Goal: Find specific page/section: Find specific page/section

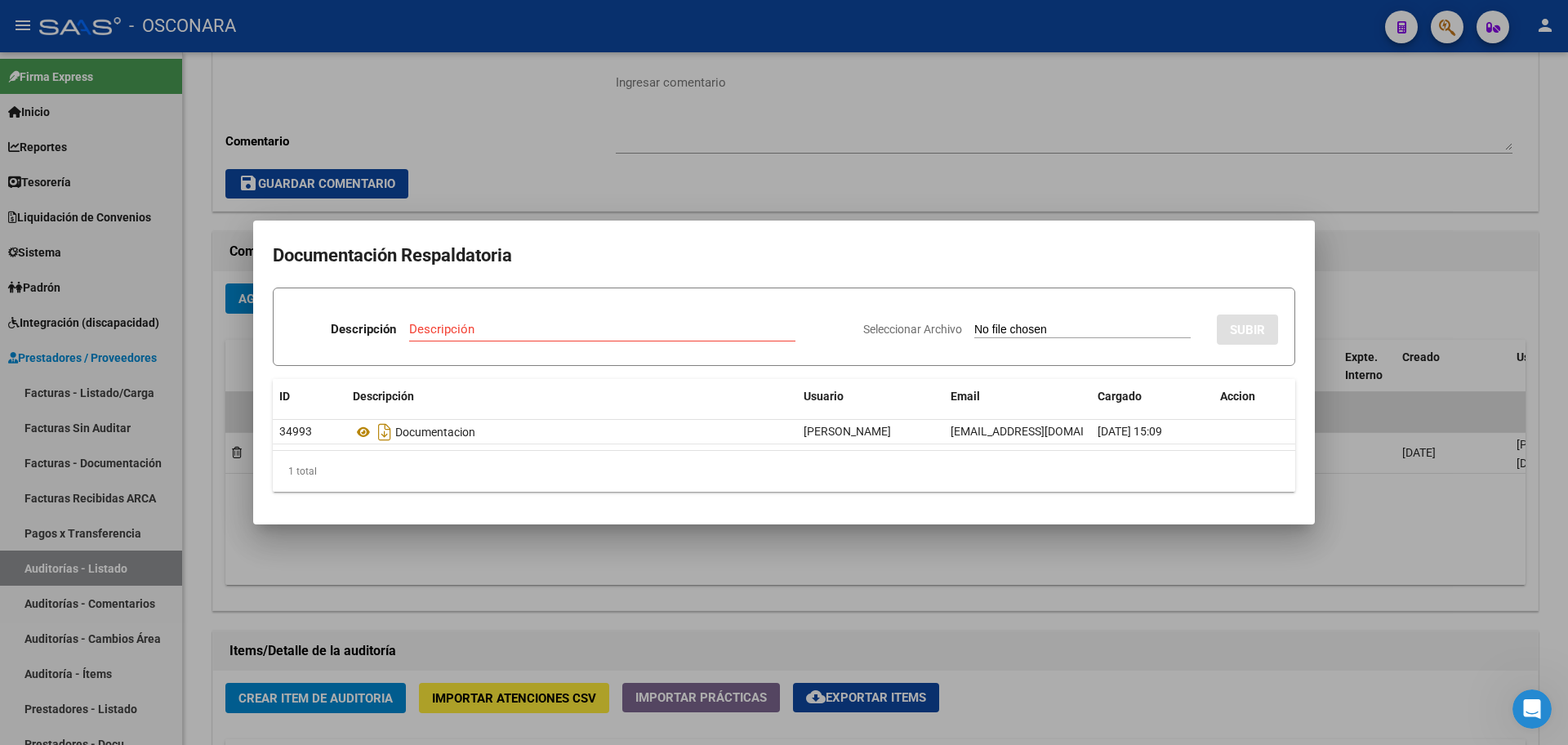
scroll to position [158, 0]
click at [773, 100] on div at bounding box center [784, 372] width 1568 height 745
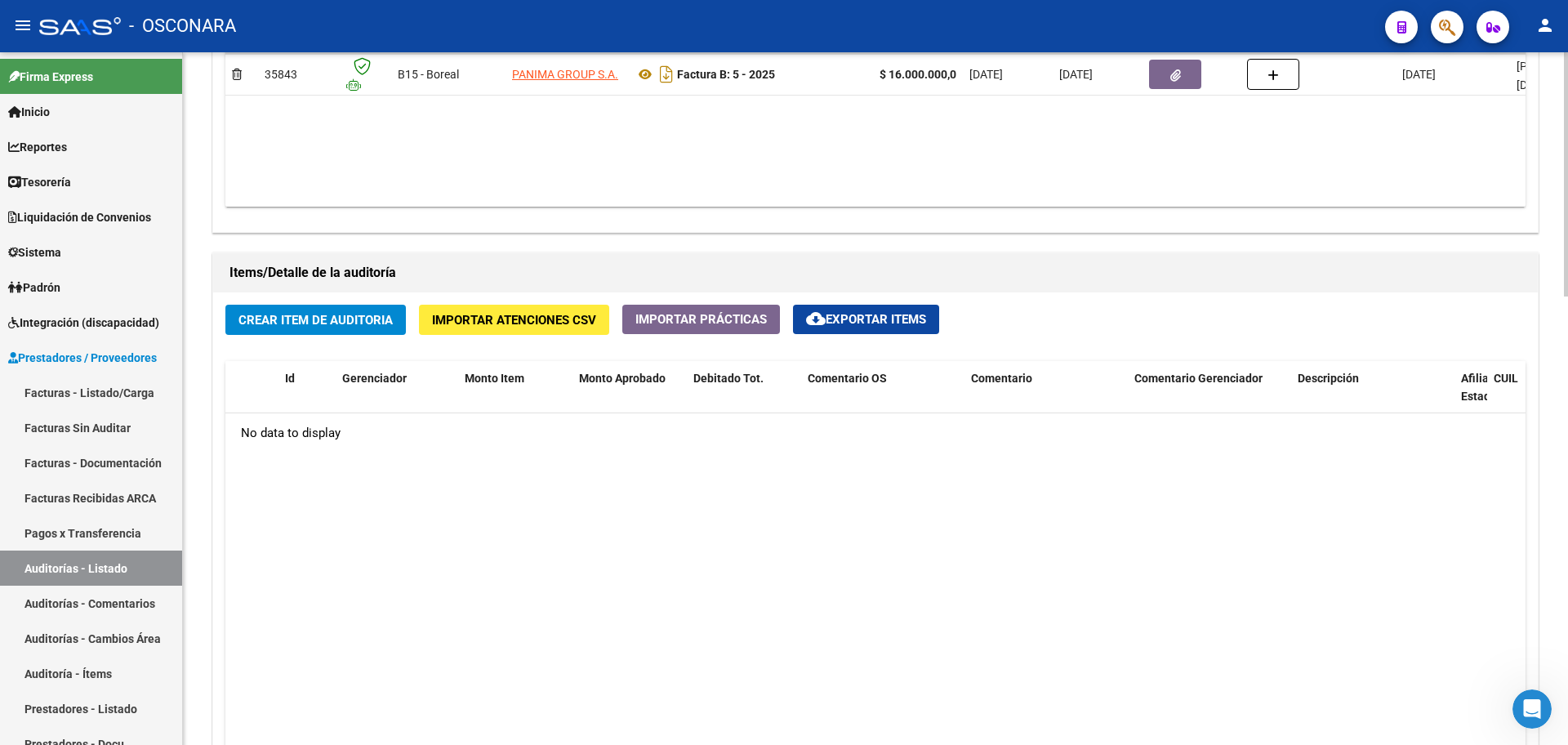
scroll to position [1021, 0]
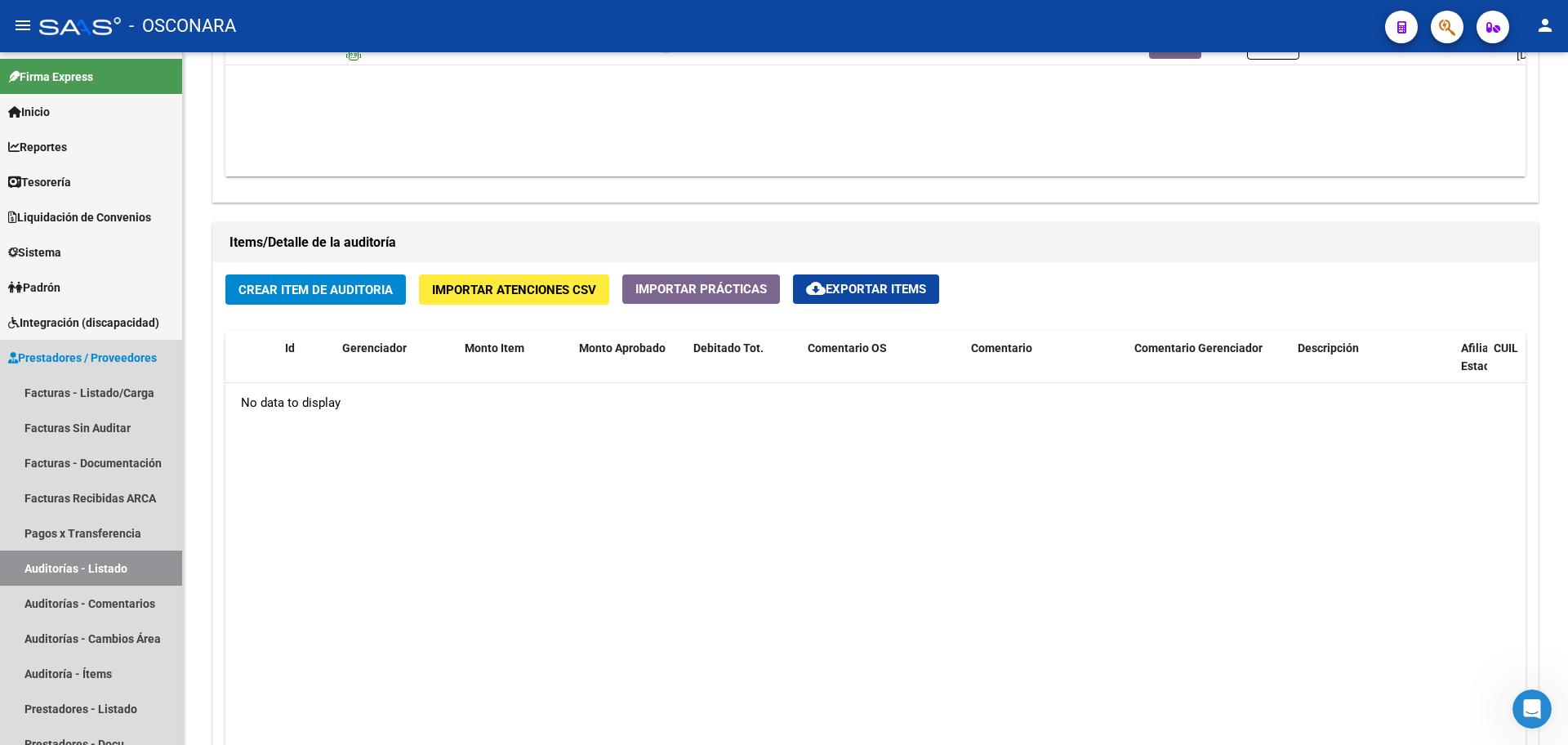
drag, startPoint x: 62, startPoint y: 558, endPoint x: 707, endPoint y: 661, distance: 653.2
click at [62, 558] on link "Auditorías - Listado" at bounding box center [91, 568] width 182 height 35
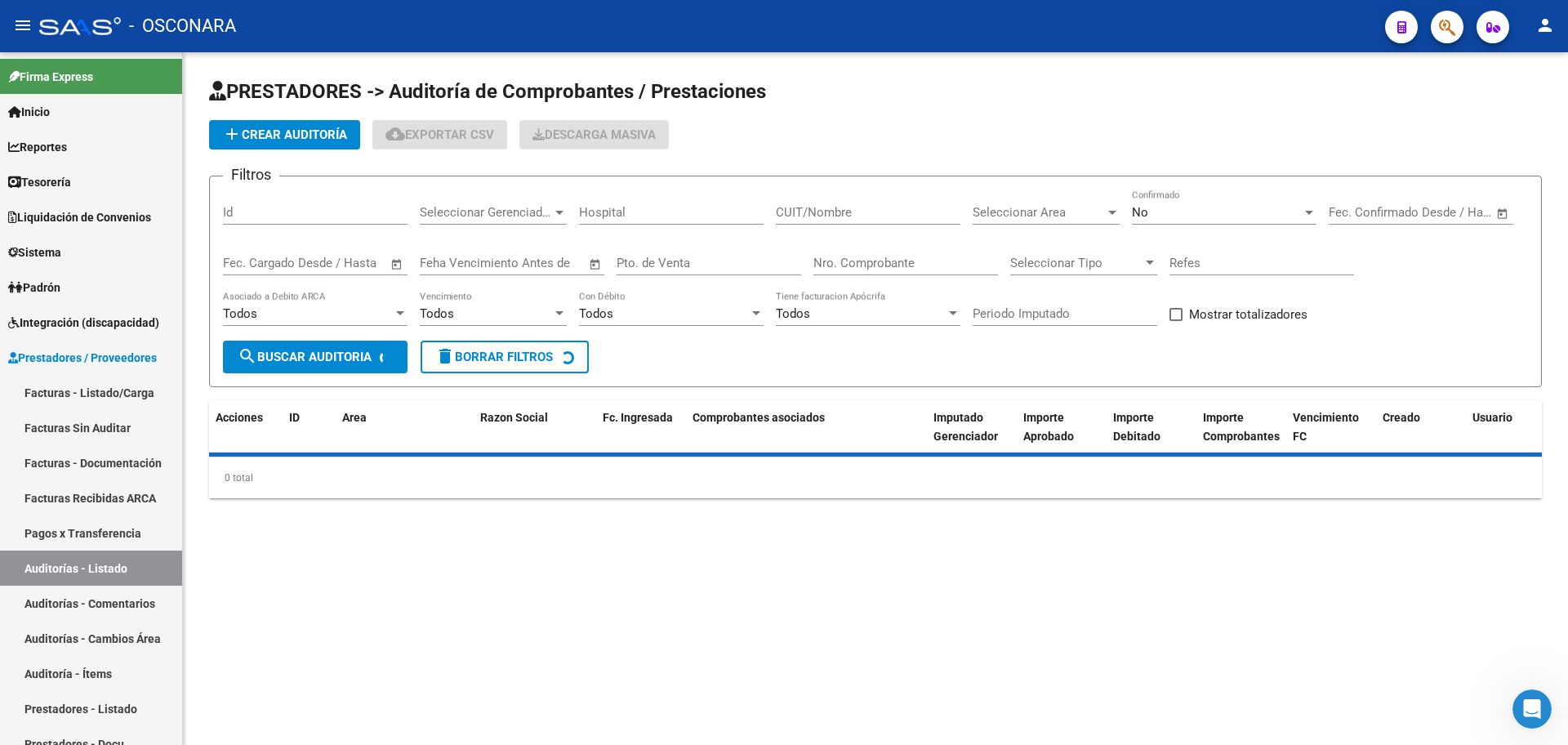
drag, startPoint x: 350, startPoint y: 225, endPoint x: 354, endPoint y: 208, distance: 17.5
click at [349, 222] on div "Id" at bounding box center [315, 214] width 185 height 51
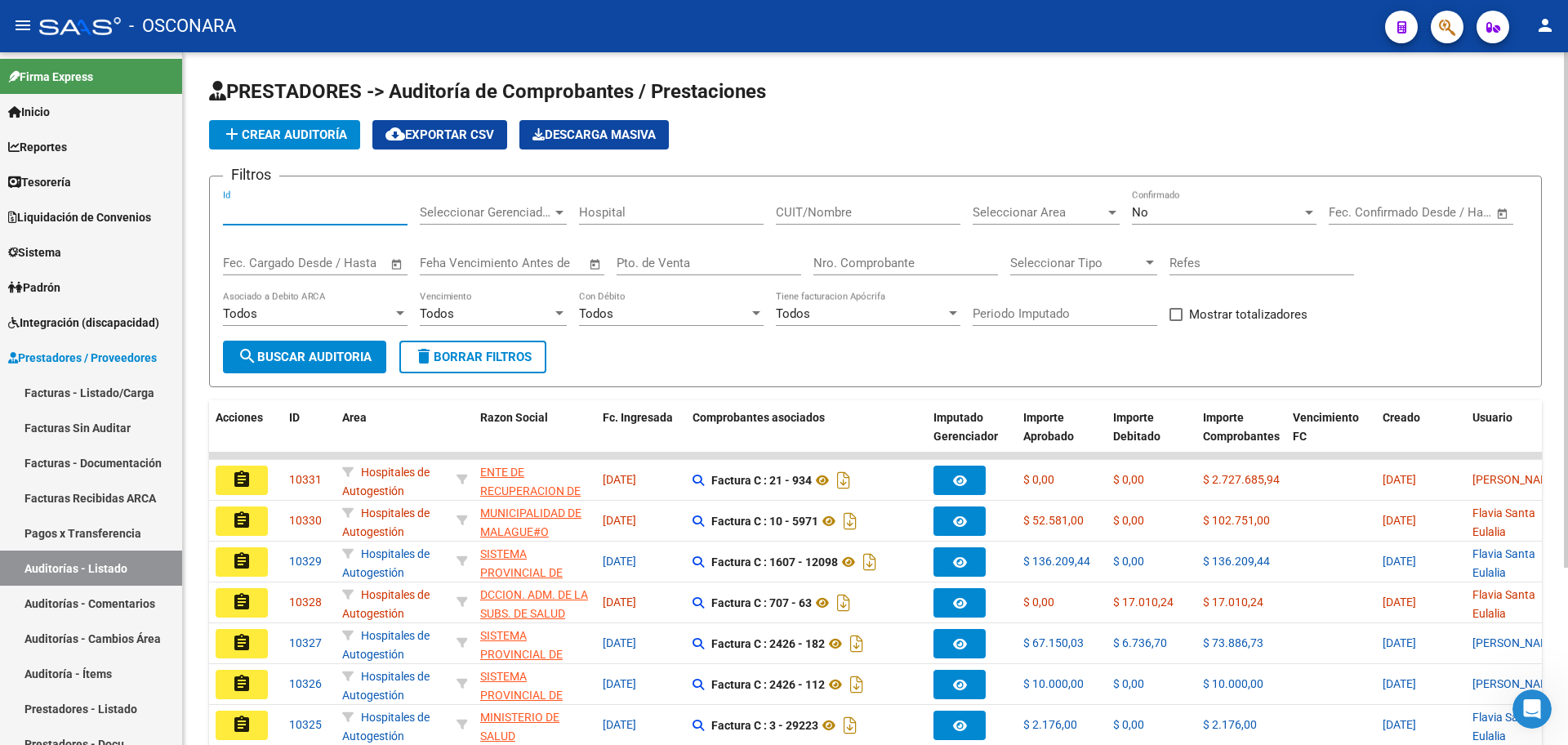
click at [355, 208] on input "Id" at bounding box center [315, 212] width 185 height 14
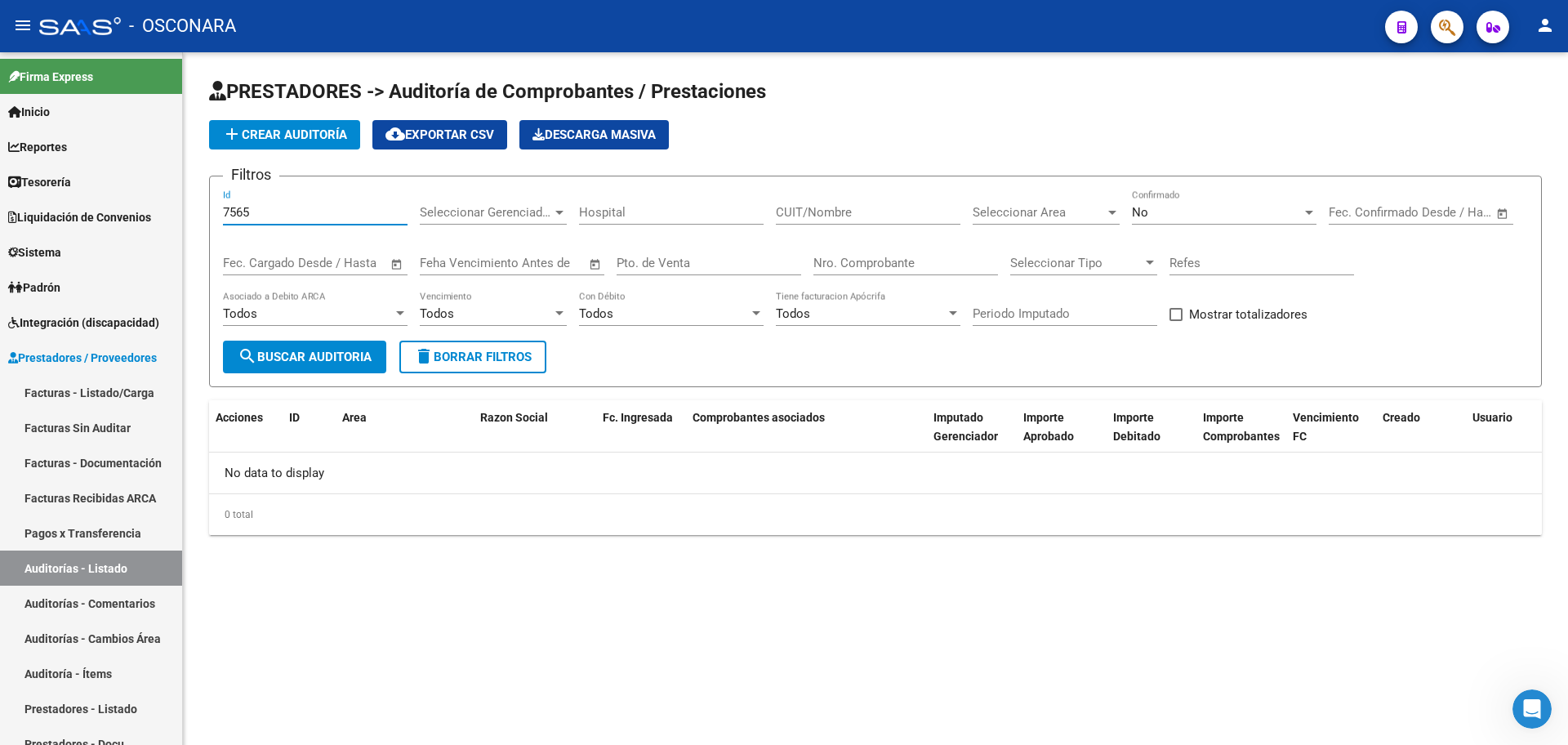
type input "7565"
click at [1207, 212] on div "No" at bounding box center [1216, 212] width 169 height 14
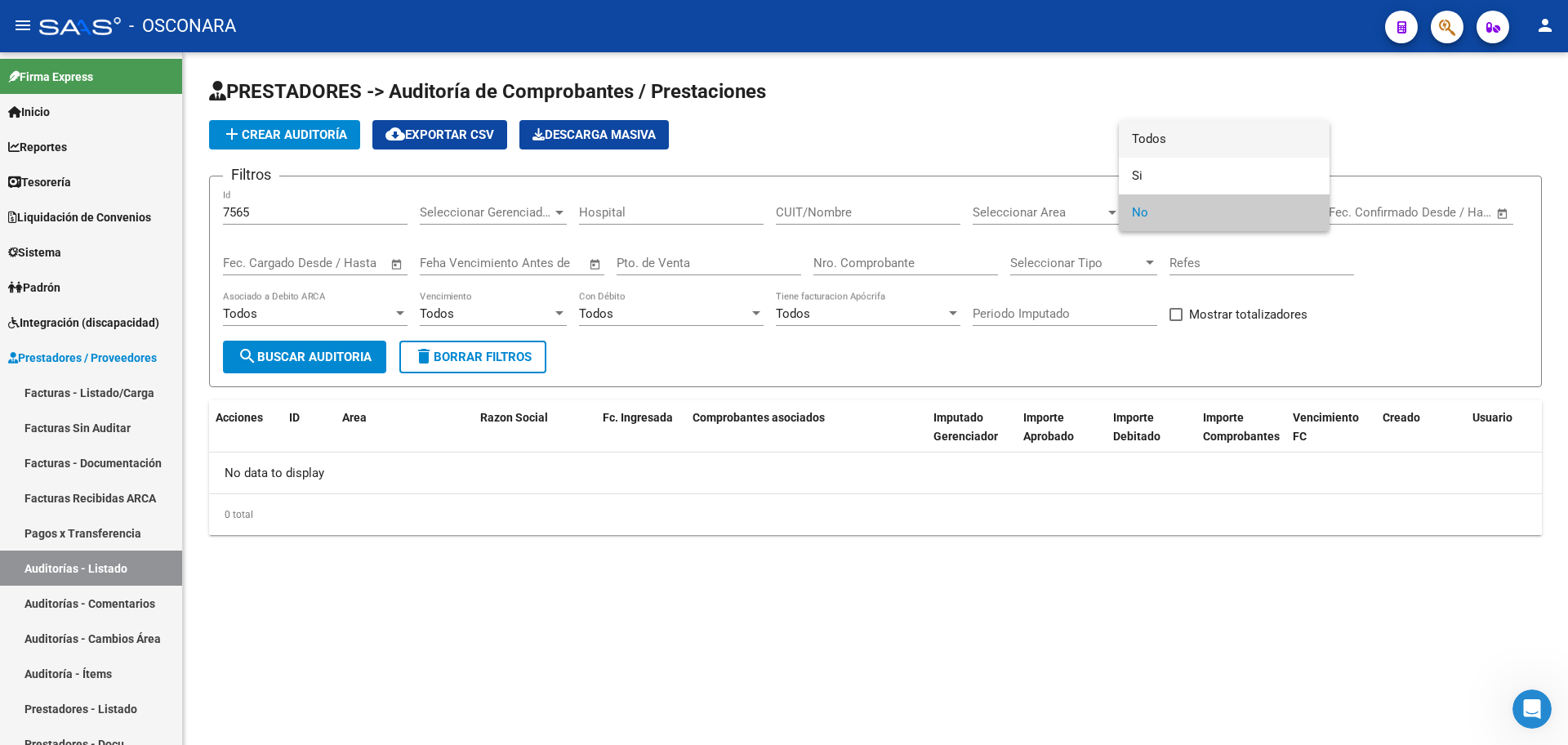
click at [1195, 141] on span "Todos" at bounding box center [1223, 139] width 185 height 36
click at [320, 369] on button "search Buscar Auditoria" at bounding box center [304, 357] width 164 height 33
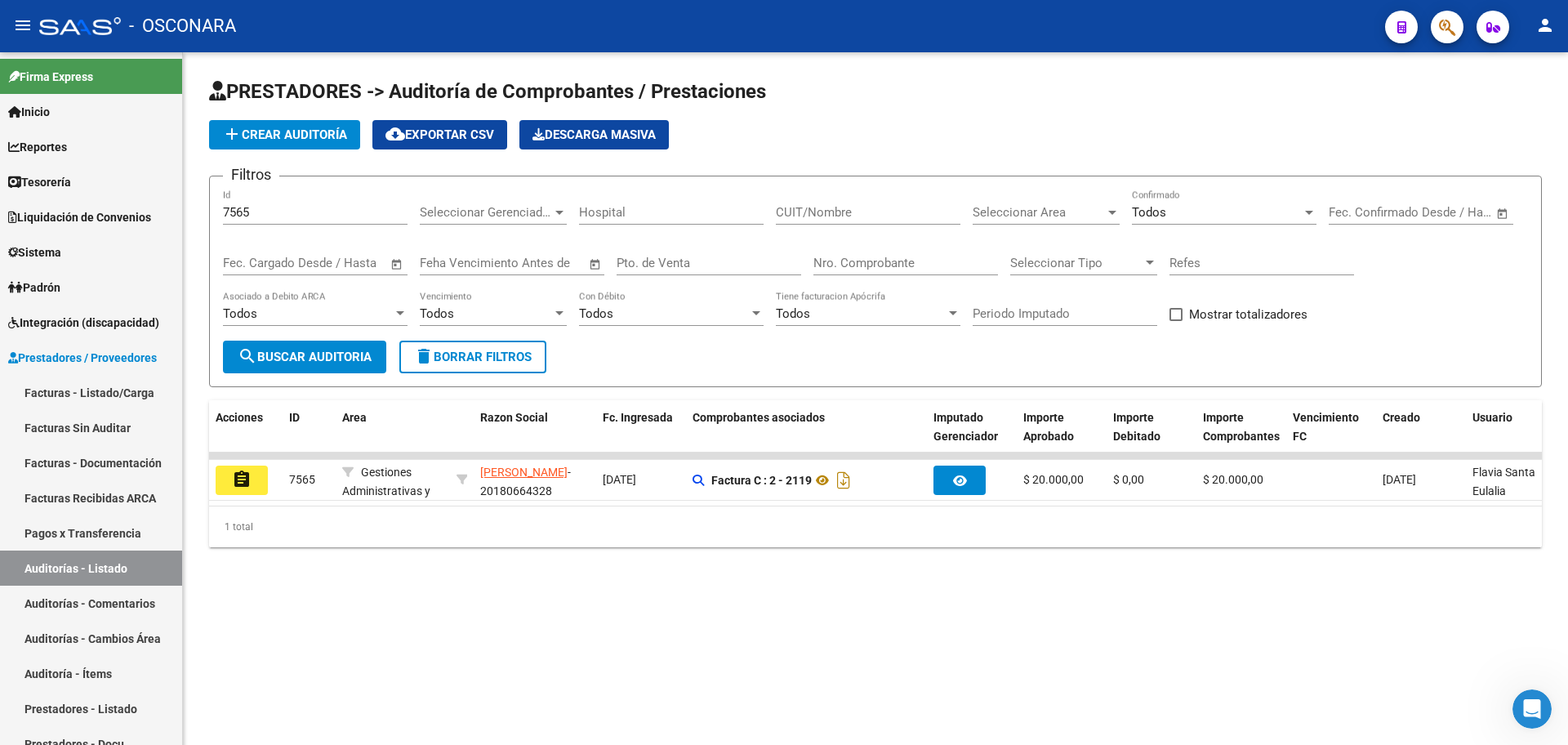
click at [248, 473] on mat-icon "assignment" at bounding box center [241, 479] width 19 height 19
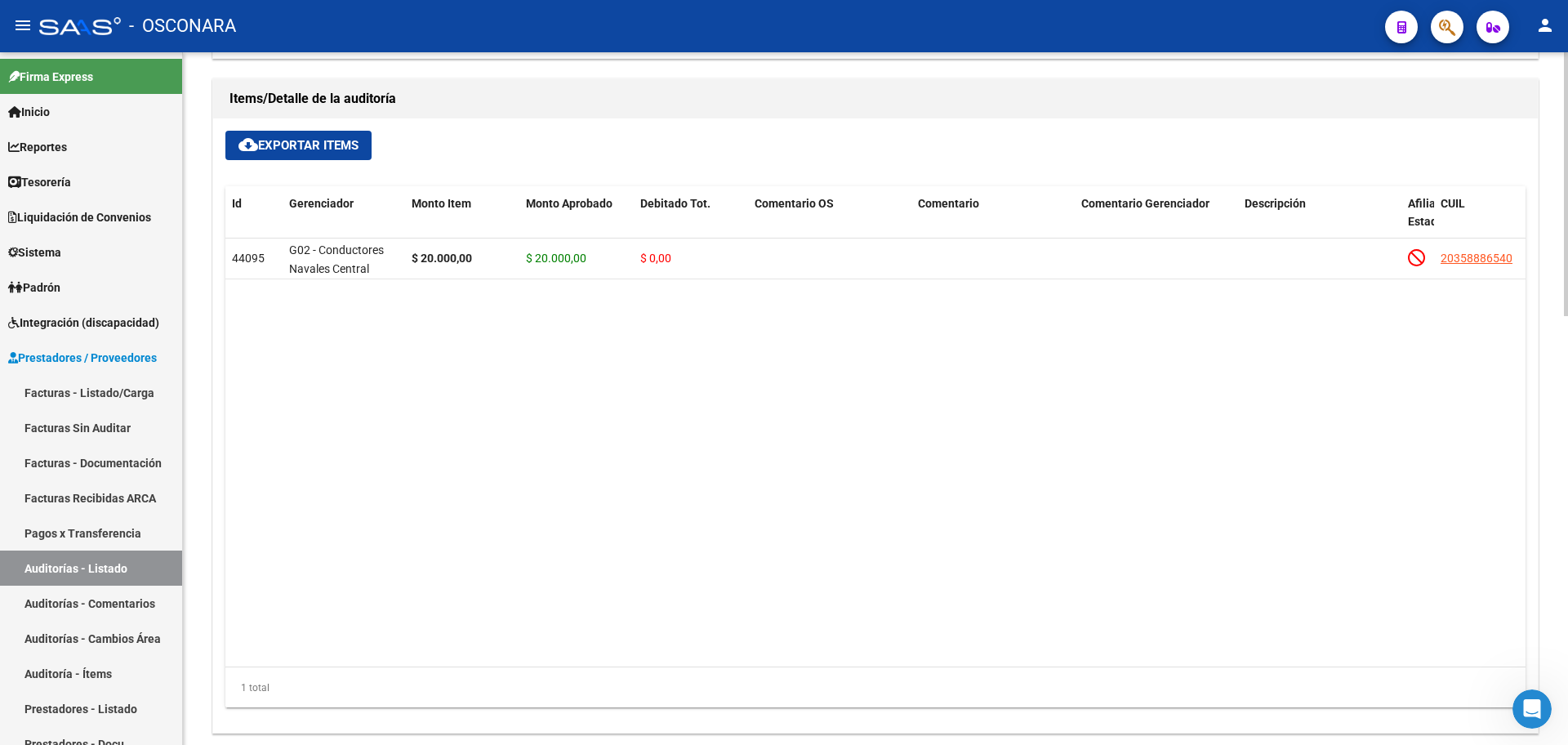
scroll to position [1, 0]
drag, startPoint x: 525, startPoint y: 237, endPoint x: 783, endPoint y: 335, distance: 276.0
click at [783, 335] on datatable-body "44095 G02 - Conductores Navales Central $ 20.000,00 $ 20.000,00 $ 0,00 20358886…" at bounding box center [875, 452] width 1300 height 428
click at [775, 350] on datatable-body "44095 G02 - Conductores Navales Central $ 20.000,00 $ 20.000,00 $ 0,00 20358886…" at bounding box center [875, 452] width 1300 height 428
drag, startPoint x: 747, startPoint y: 369, endPoint x: 617, endPoint y: 295, distance: 149.6
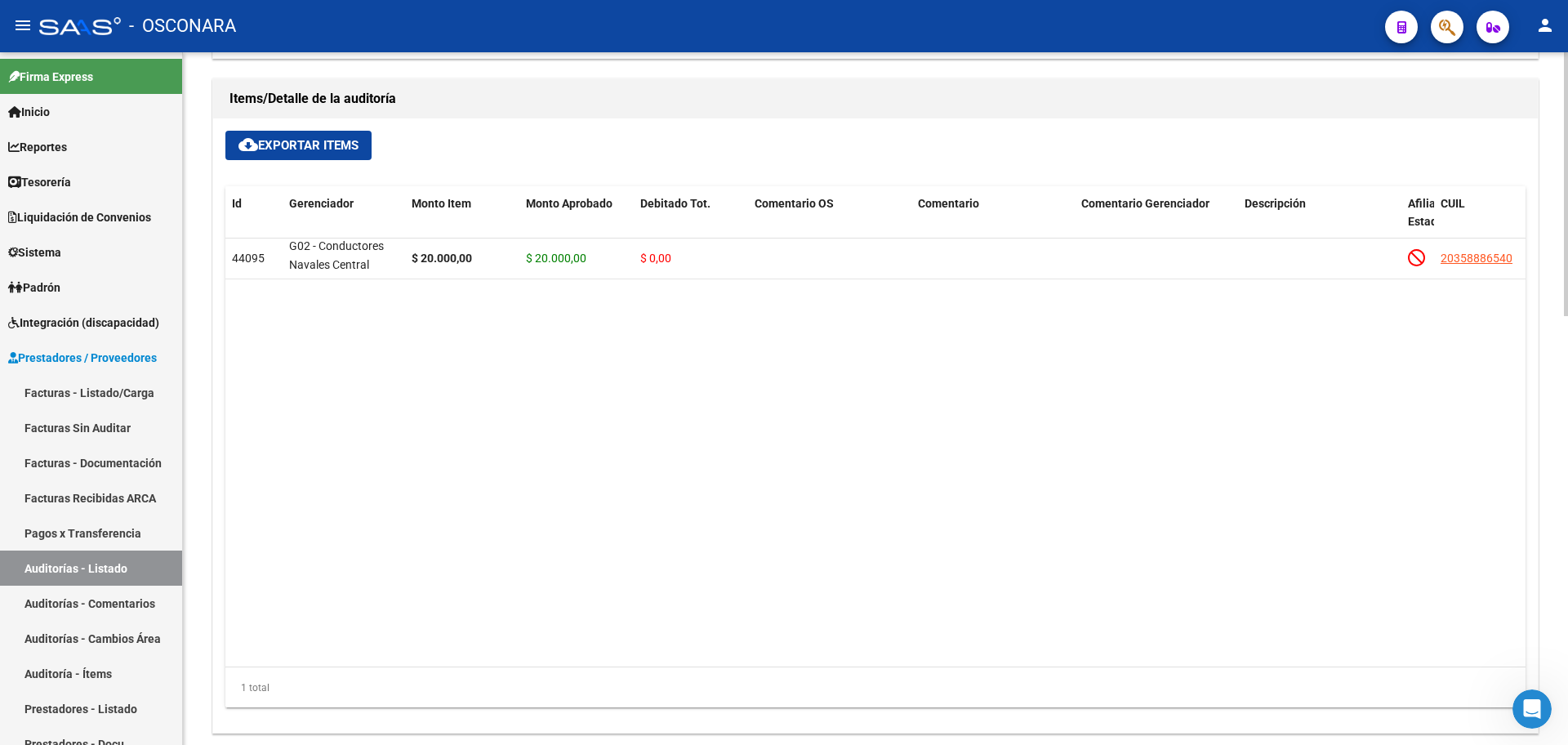
click at [700, 348] on datatable-body "44095 G02 - Conductores Navales Central $ 20.000,00 $ 20.000,00 $ 0,00 20358886…" at bounding box center [875, 452] width 1300 height 428
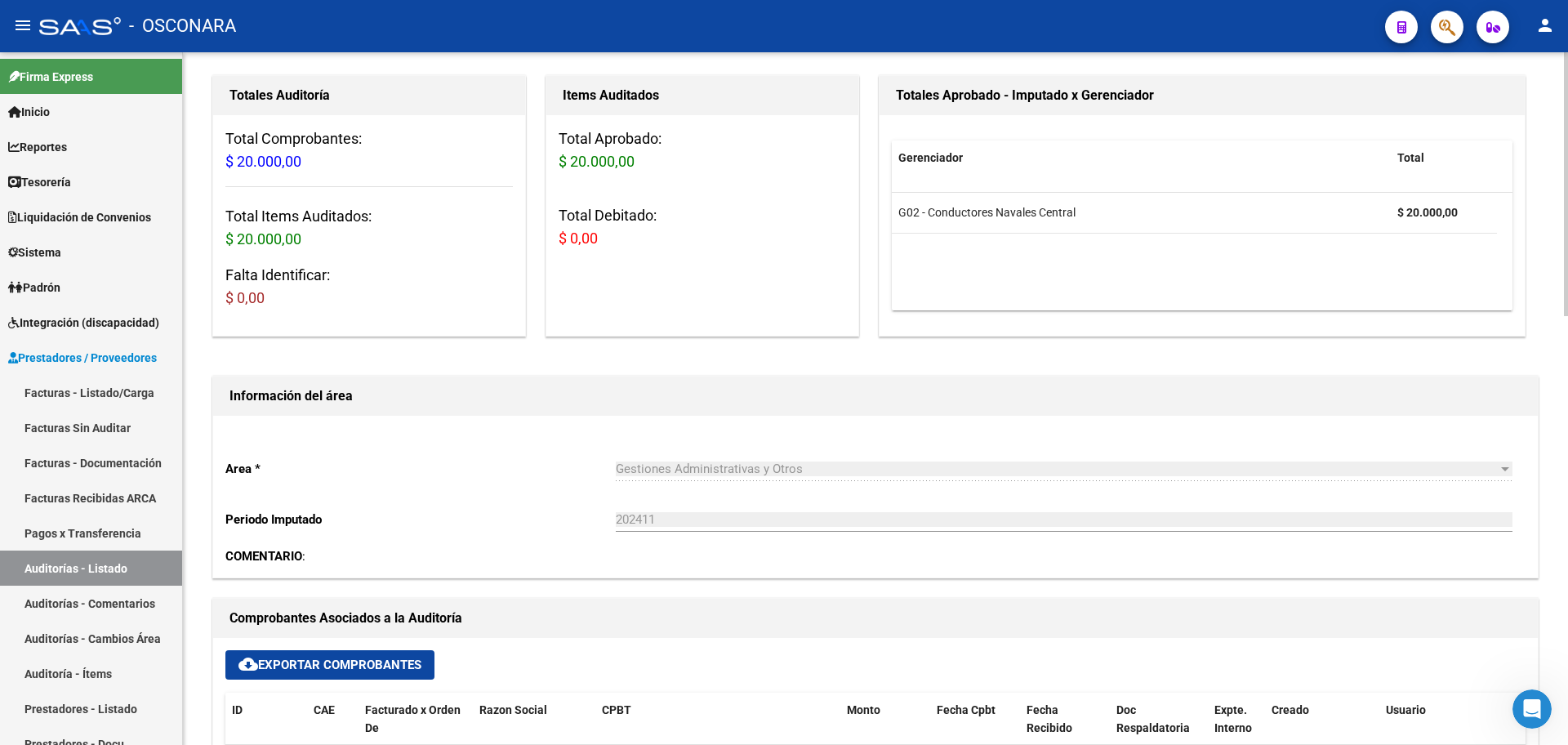
scroll to position [0, 0]
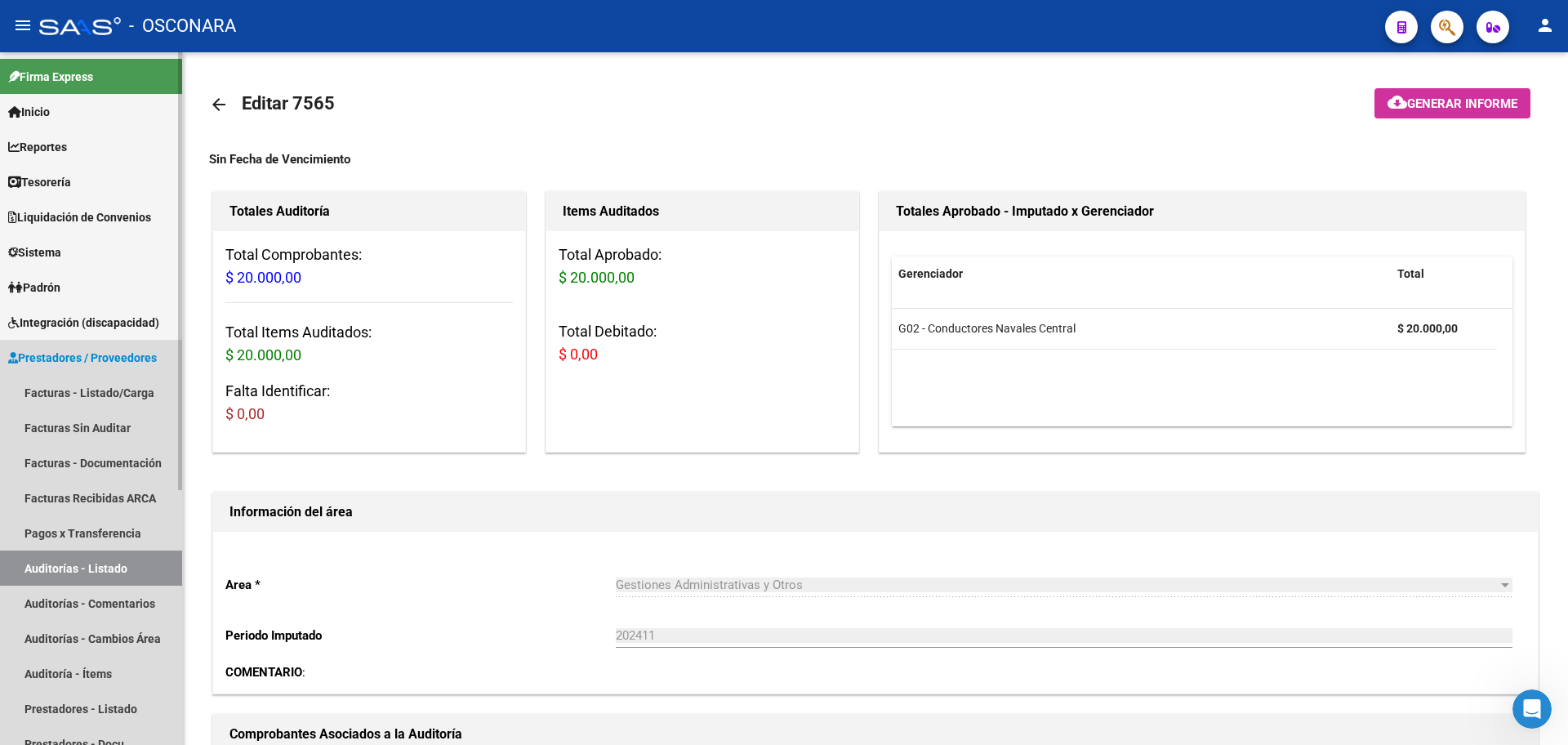
drag, startPoint x: 87, startPoint y: 568, endPoint x: 94, endPoint y: 548, distance: 21.2
click at [87, 568] on link "Auditorías - Listado" at bounding box center [91, 568] width 182 height 35
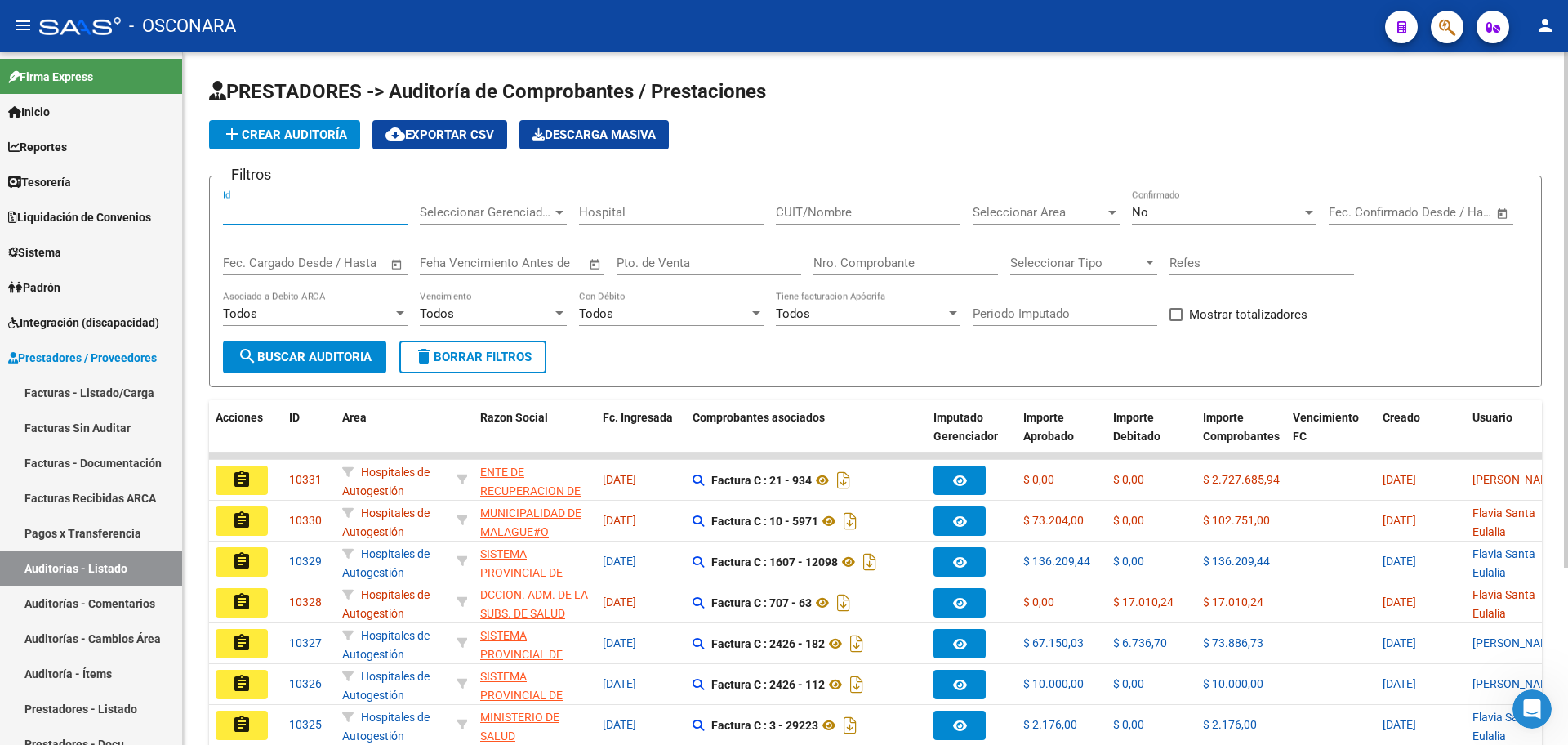
click at [271, 206] on input "Id" at bounding box center [315, 212] width 185 height 14
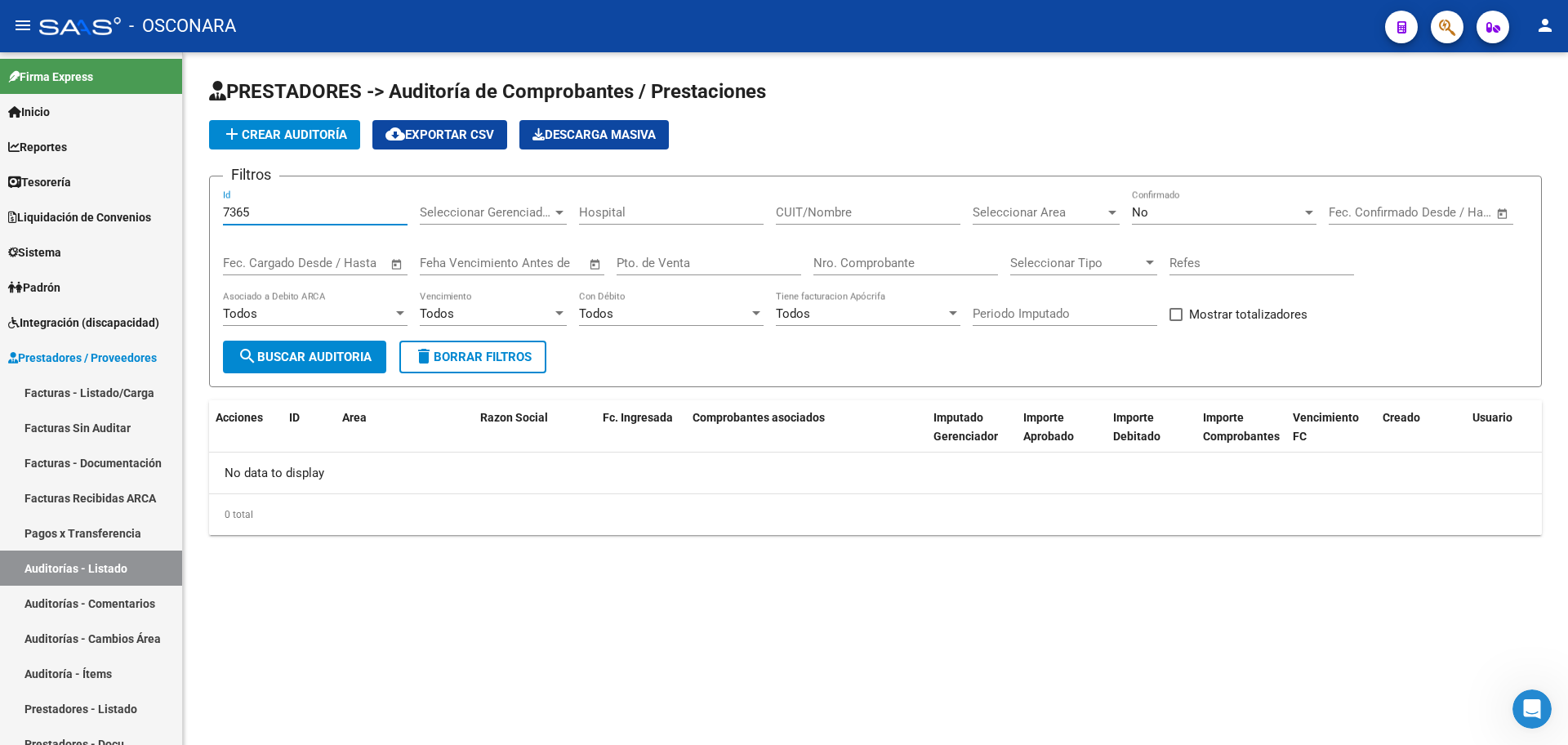
type input "7365"
click at [1169, 209] on div "No" at bounding box center [1216, 212] width 169 height 14
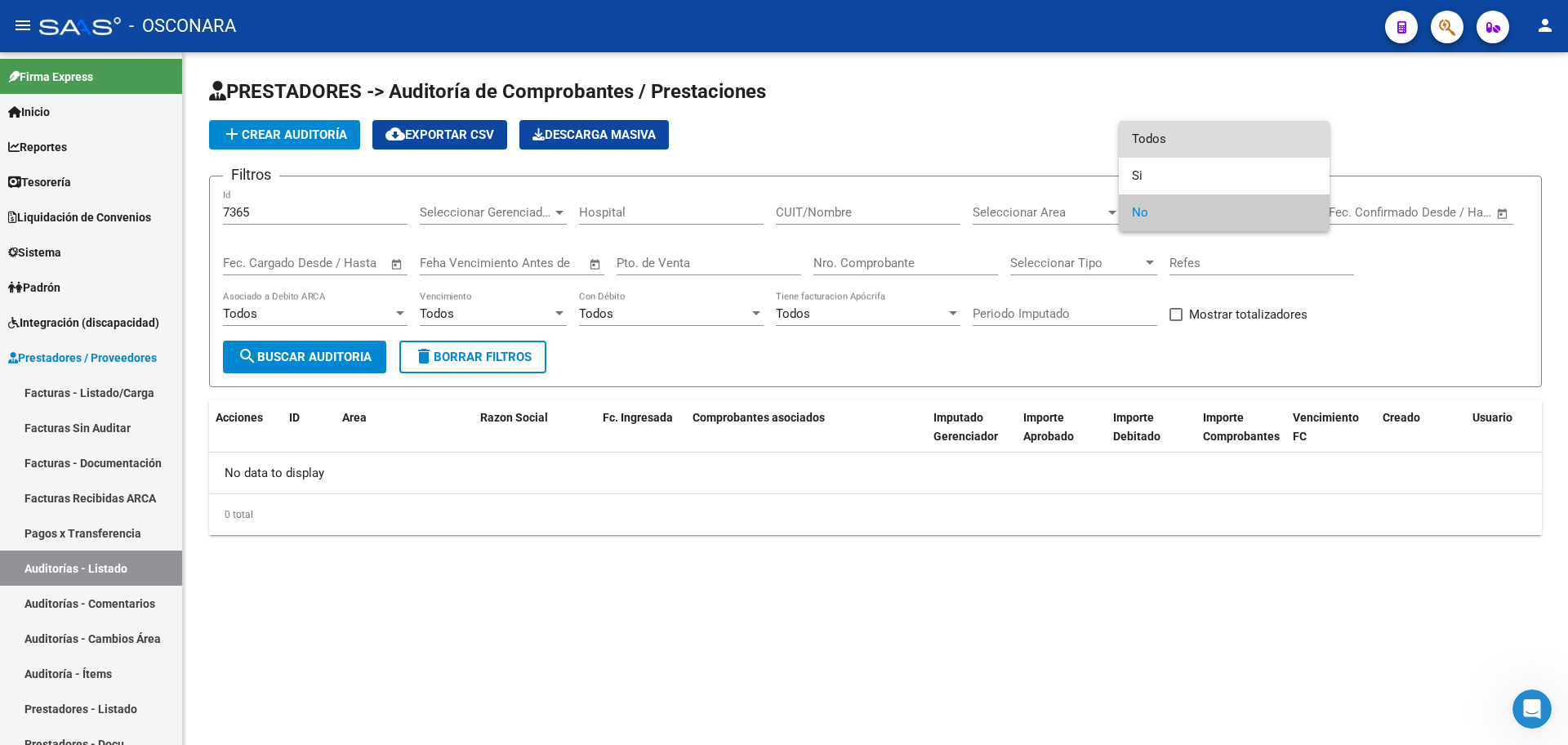
click at [1191, 146] on span "Todos" at bounding box center [1223, 139] width 185 height 36
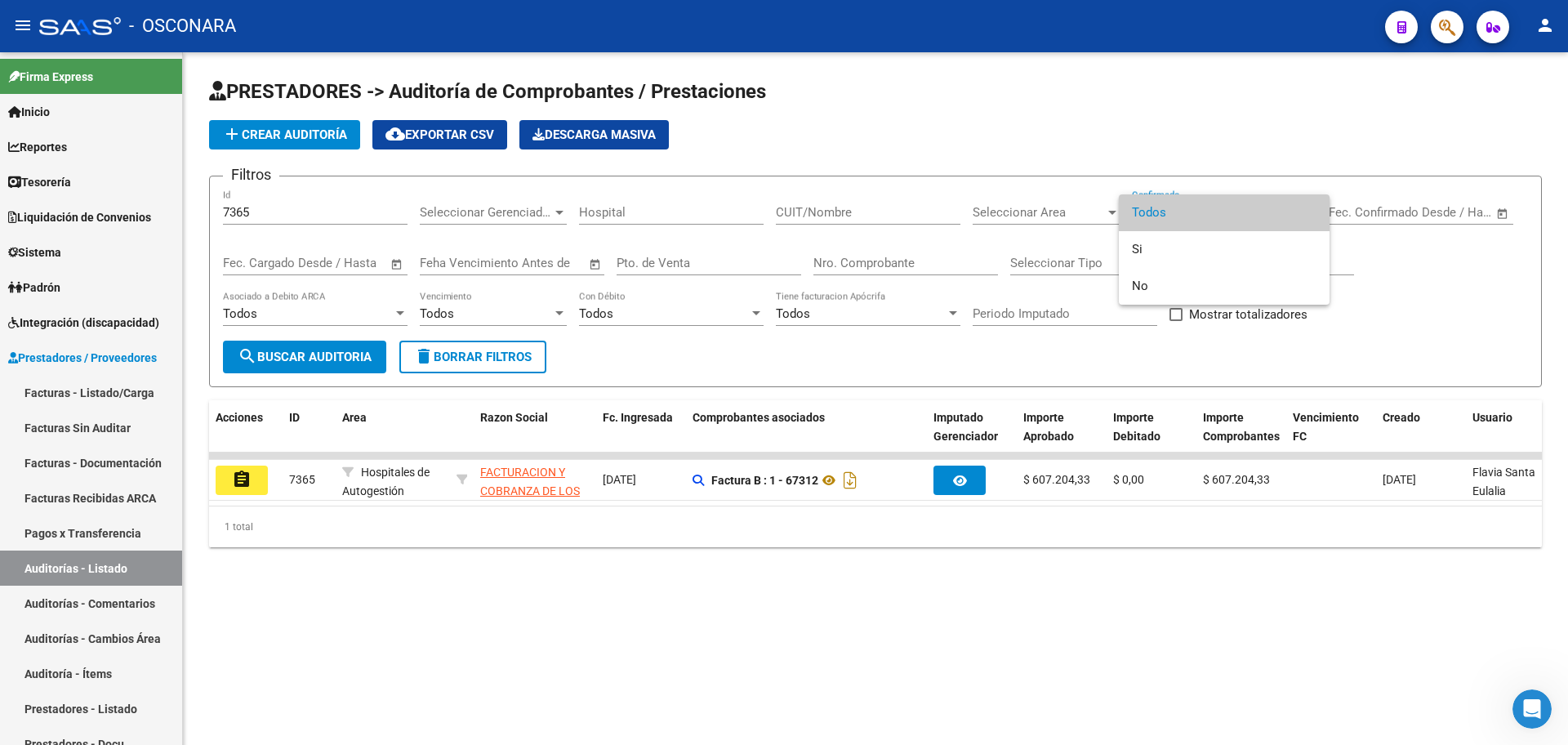
drag, startPoint x: 518, startPoint y: 510, endPoint x: 691, endPoint y: 528, distance: 173.9
click at [686, 531] on div at bounding box center [784, 372] width 1568 height 745
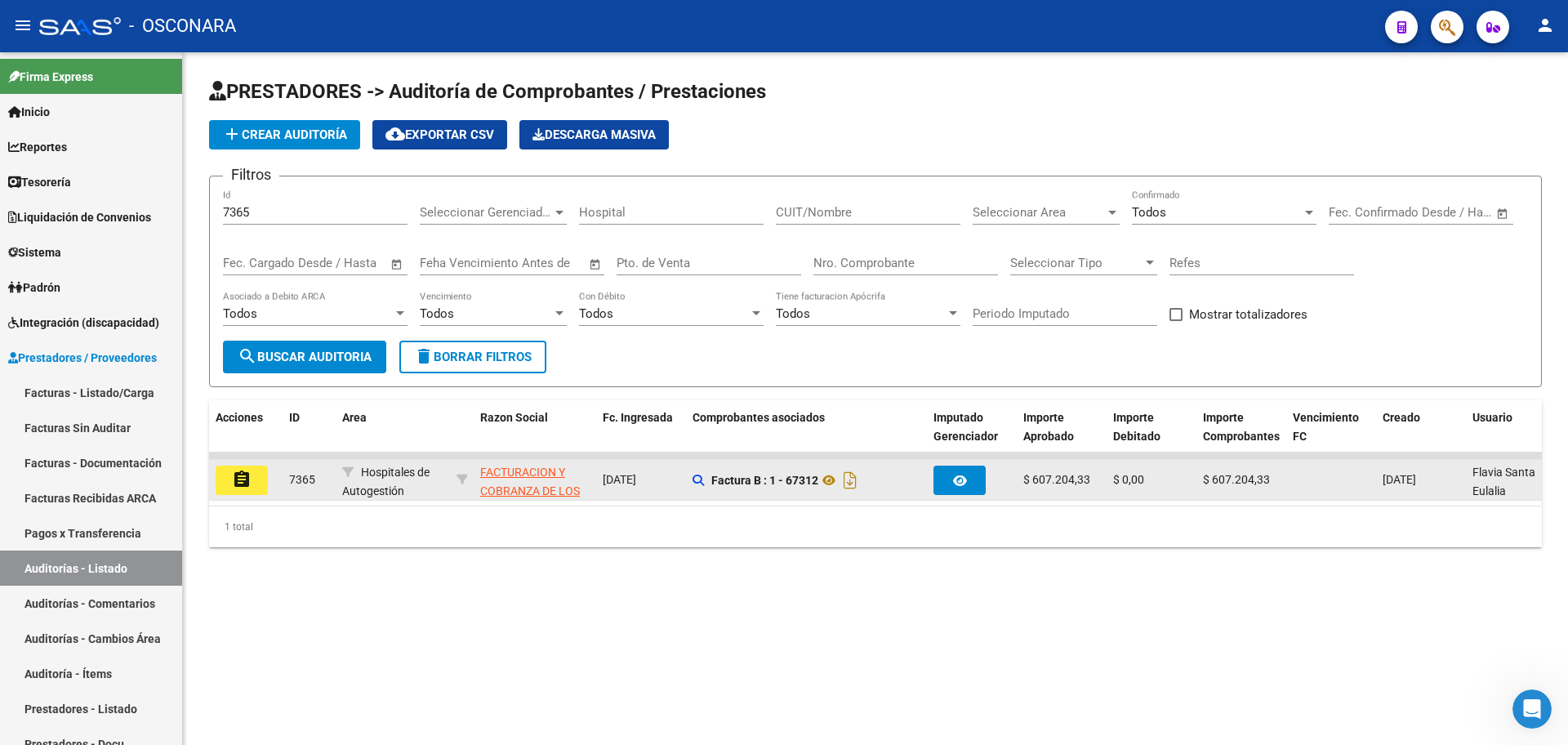
click at [241, 478] on mat-icon "assignment" at bounding box center [241, 479] width 19 height 19
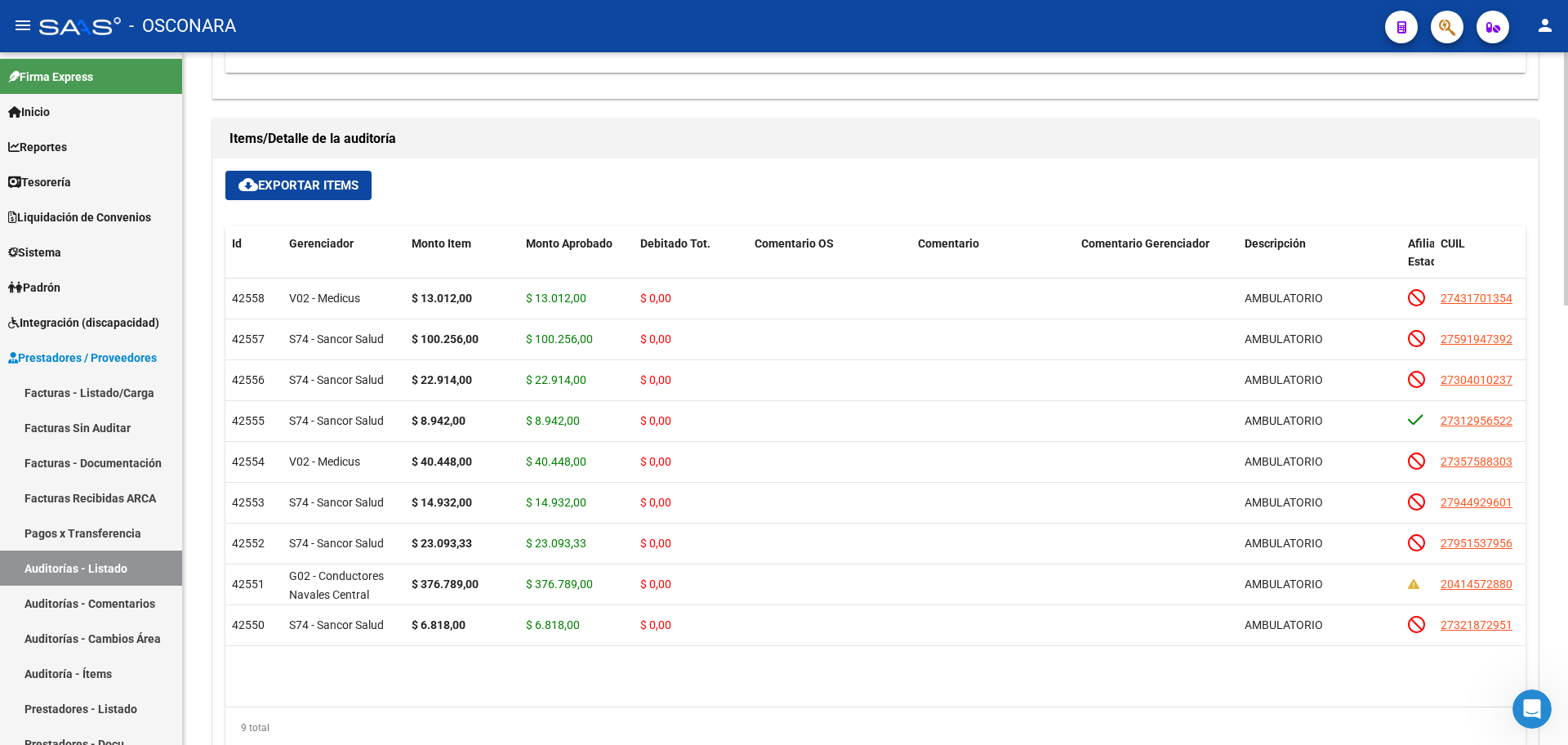
scroll to position [1200, 0]
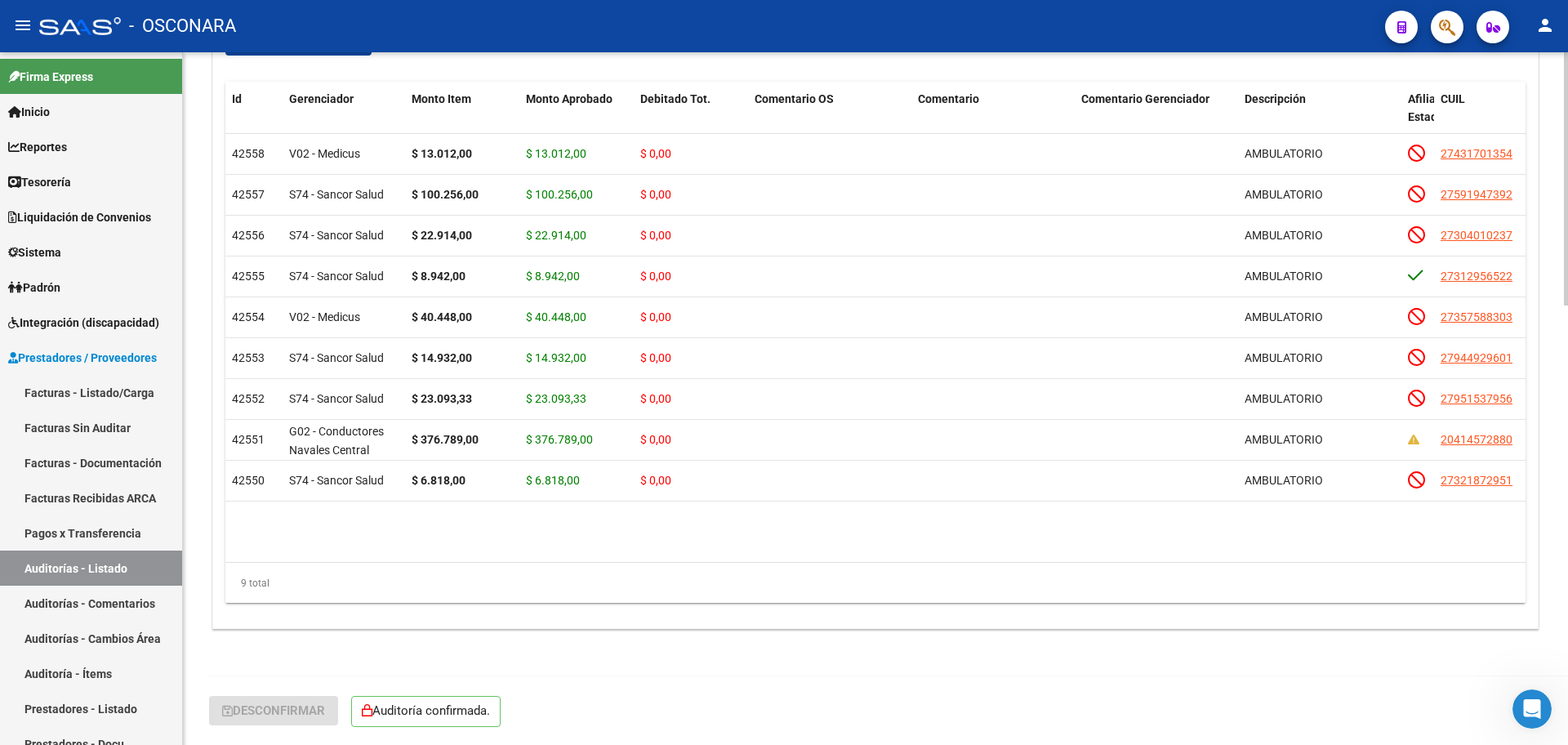
click at [472, 558] on datatable-body "42558 V02 - Medicus $ 13.012,00 $ 13.012,00 $ 0,00 AMBULATORIO 27431701354 4317…" at bounding box center [875, 348] width 1300 height 428
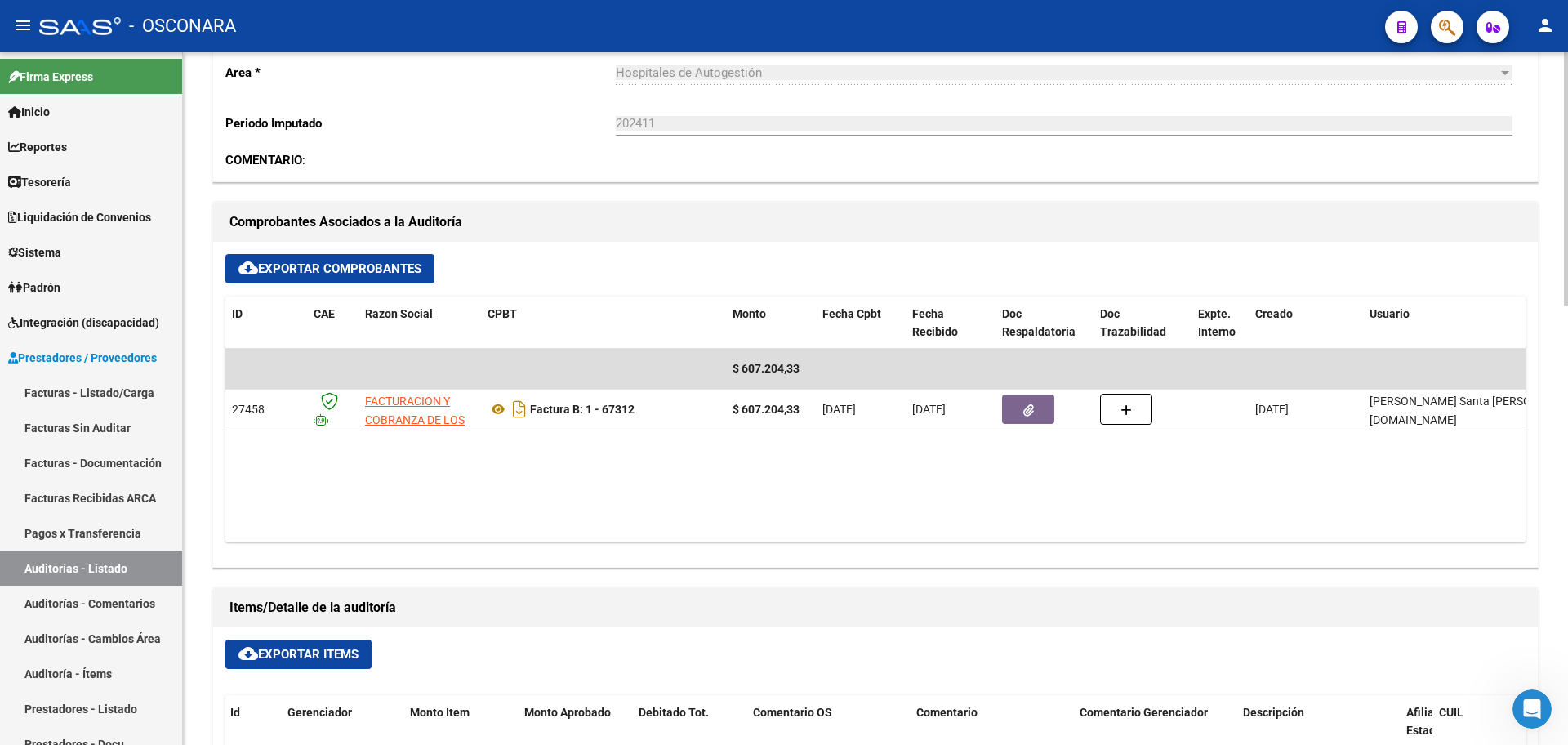
scroll to position [613, 0]
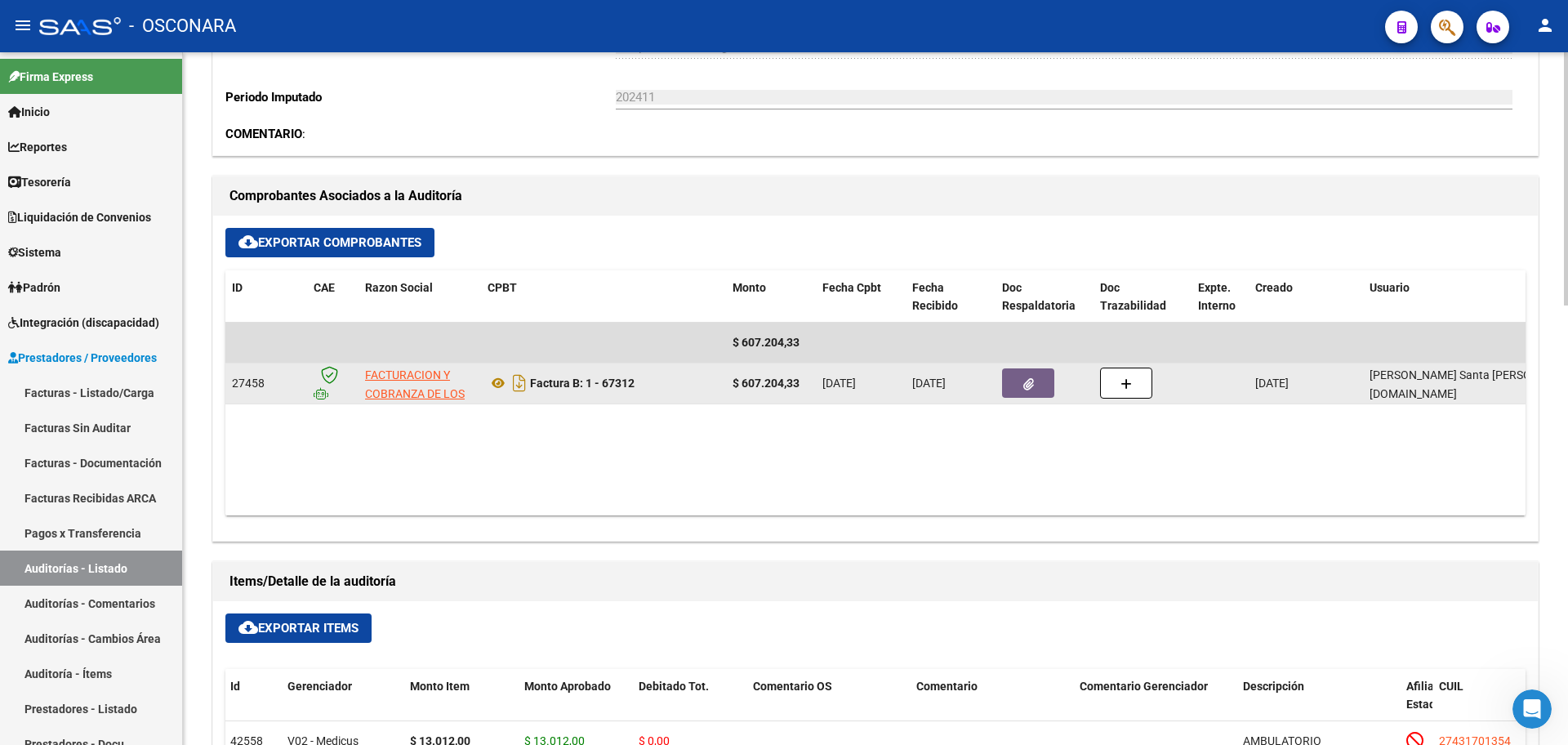
click at [1024, 388] on icon "button" at bounding box center [1028, 384] width 11 height 12
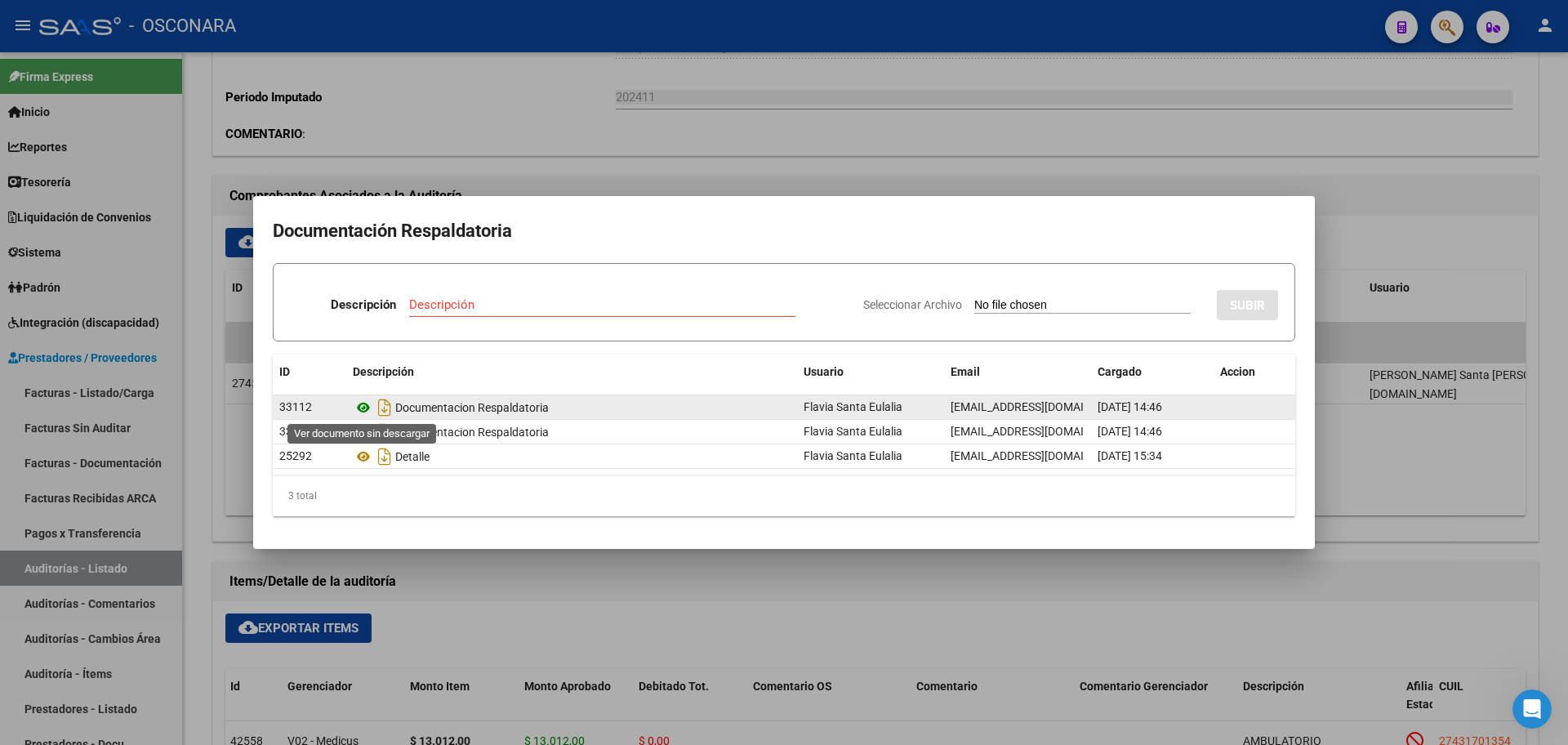
click at [359, 407] on icon at bounding box center [363, 407] width 21 height 19
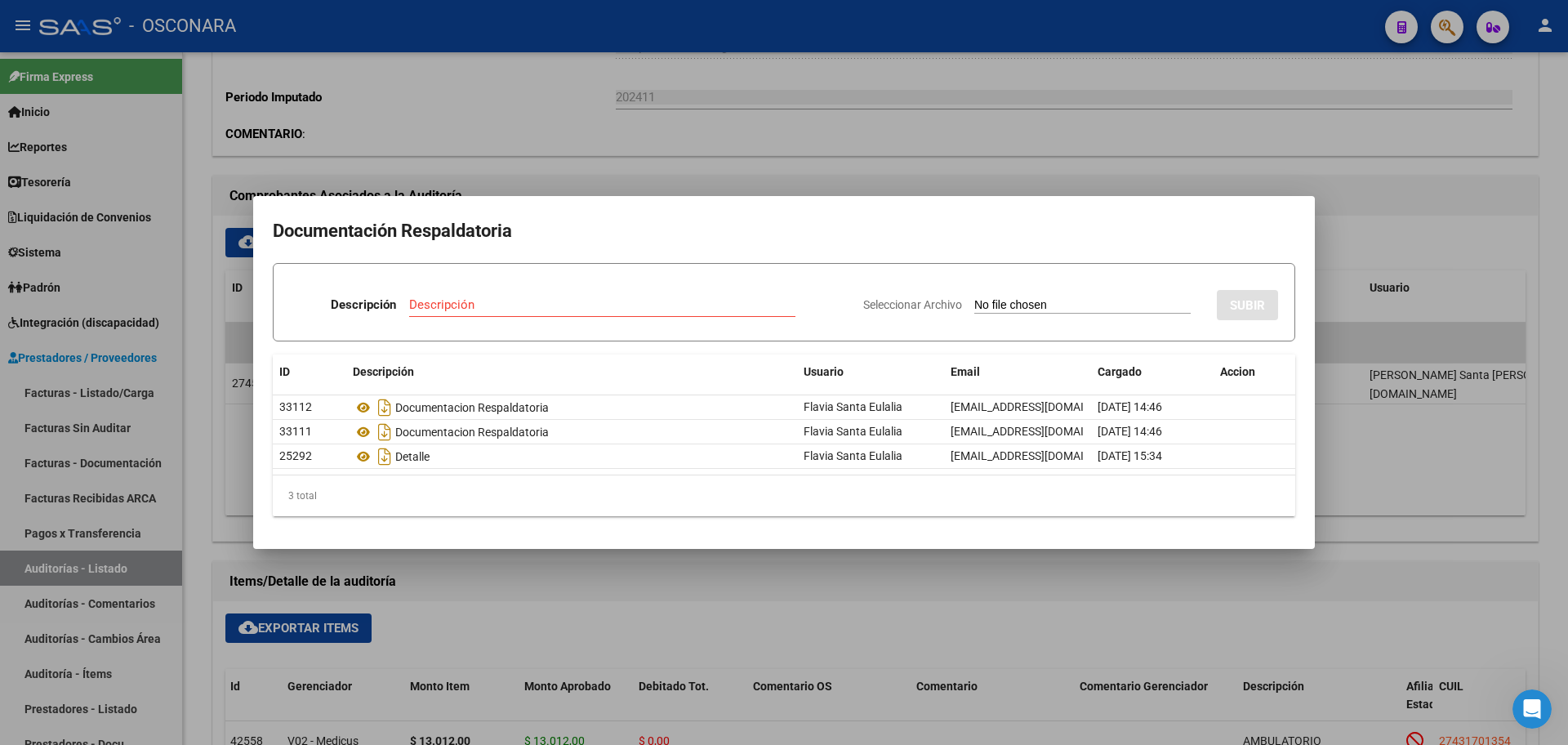
click at [1008, 139] on div at bounding box center [784, 372] width 1568 height 745
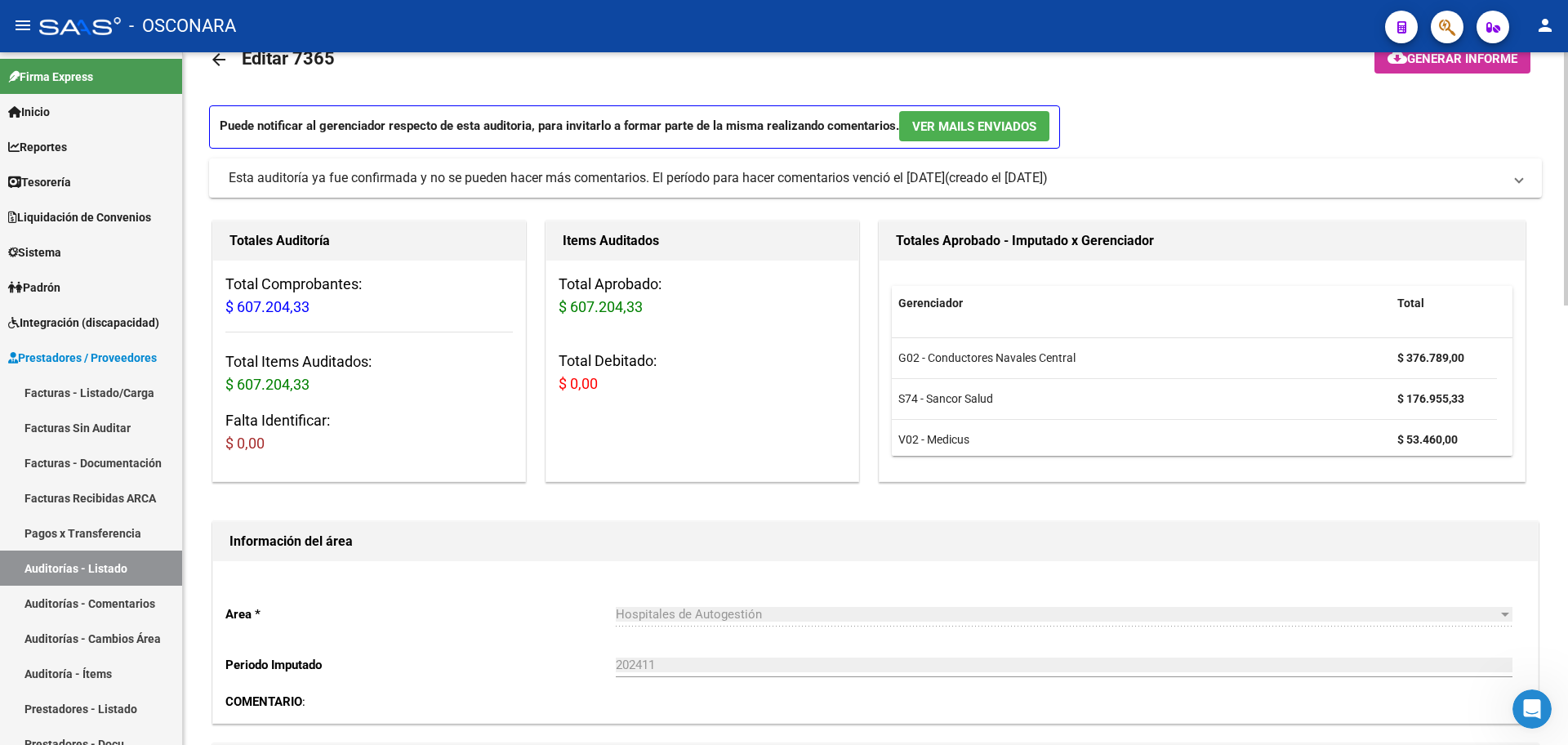
scroll to position [0, 0]
